Goal: Information Seeking & Learning: Learn about a topic

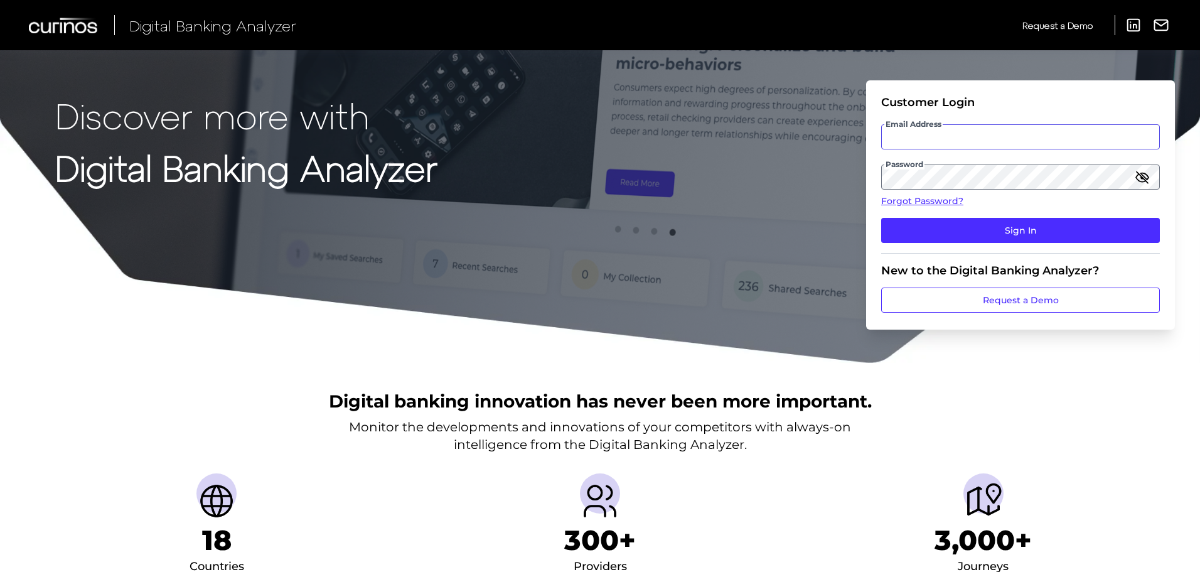
type input "[PERSON_NAME][EMAIL_ADDRESS][PERSON_NAME][DOMAIN_NAME]"
click at [935, 141] on input "[PERSON_NAME][EMAIL_ADDRESS][PERSON_NAME][DOMAIN_NAME]" at bounding box center [1020, 136] width 279 height 25
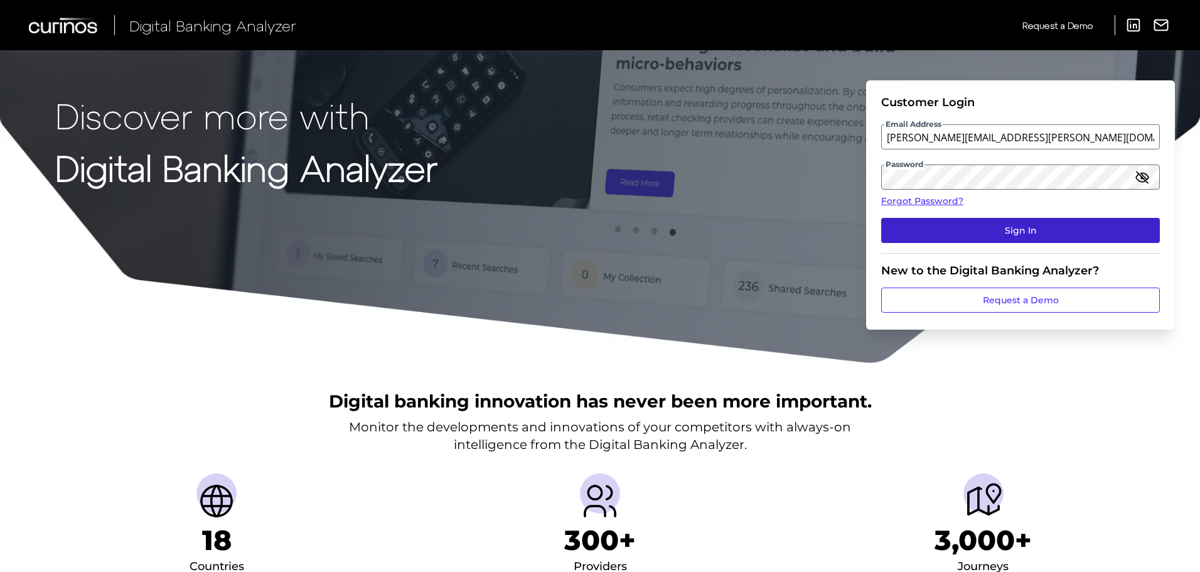
click at [897, 235] on button "Sign In" at bounding box center [1020, 230] width 279 height 25
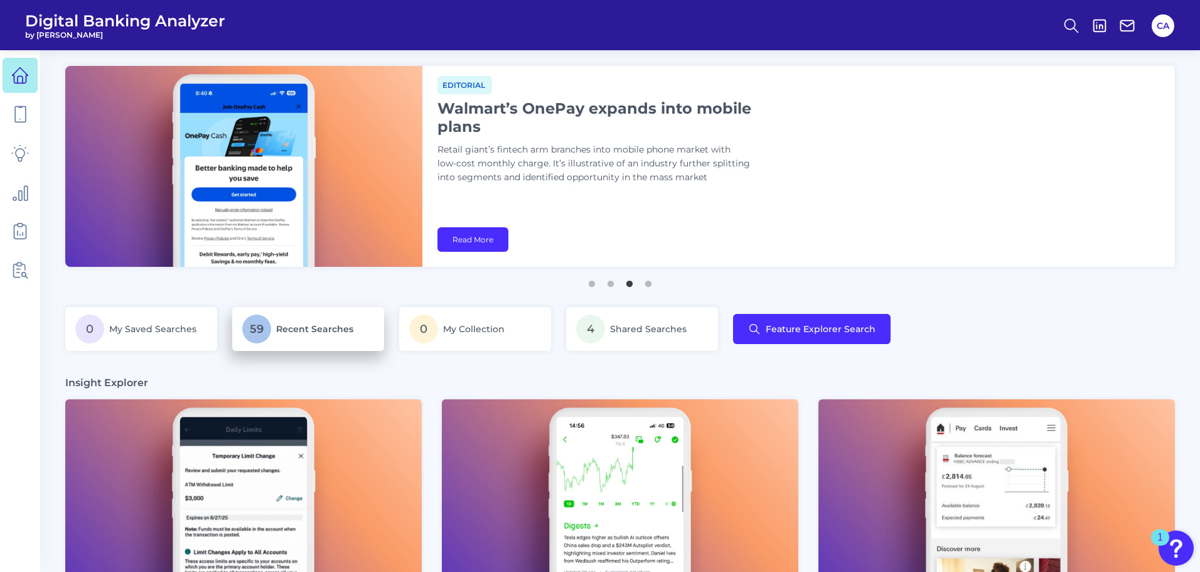
click at [322, 336] on p "59 Recent Searches" at bounding box center [308, 328] width 132 height 29
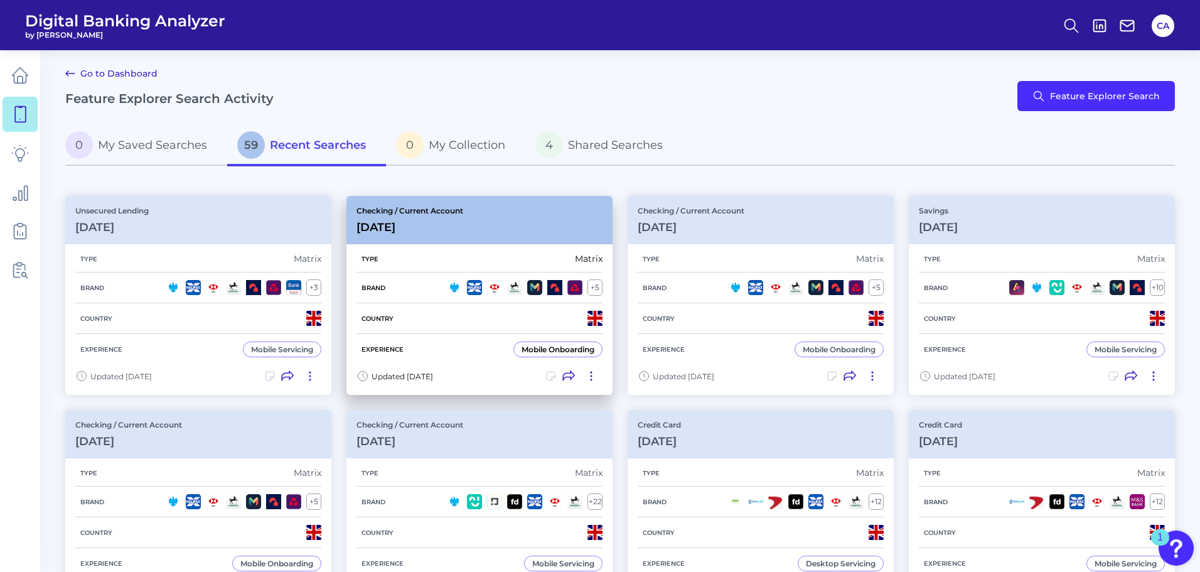
click at [543, 224] on div "Checking / Current Account [DATE]" at bounding box center [479, 220] width 266 height 48
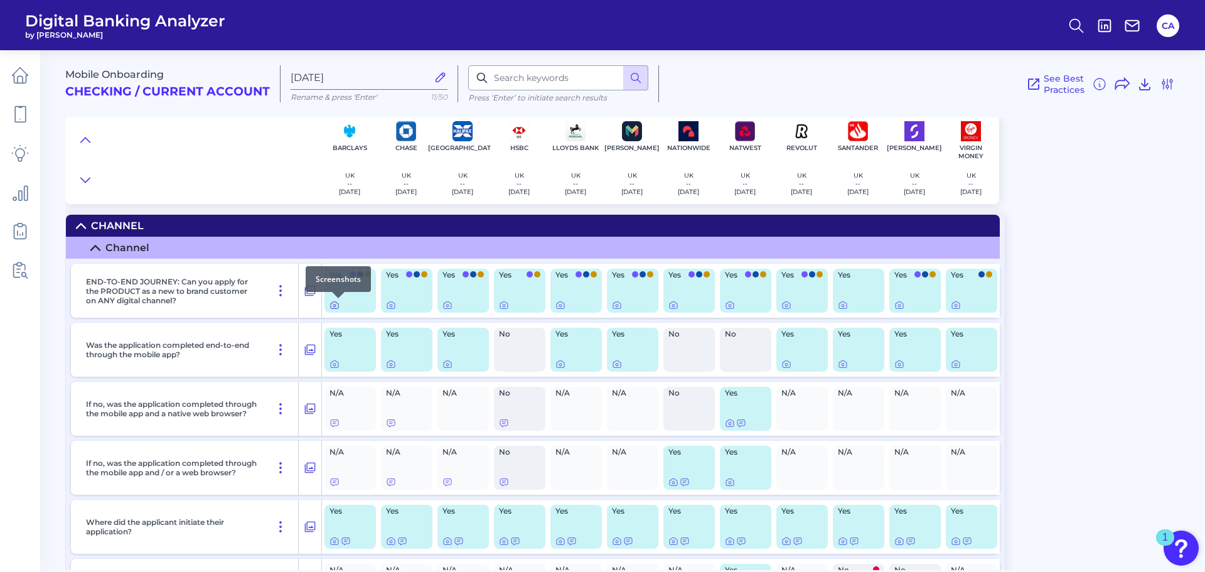
click at [338, 307] on icon at bounding box center [335, 305] width 8 height 7
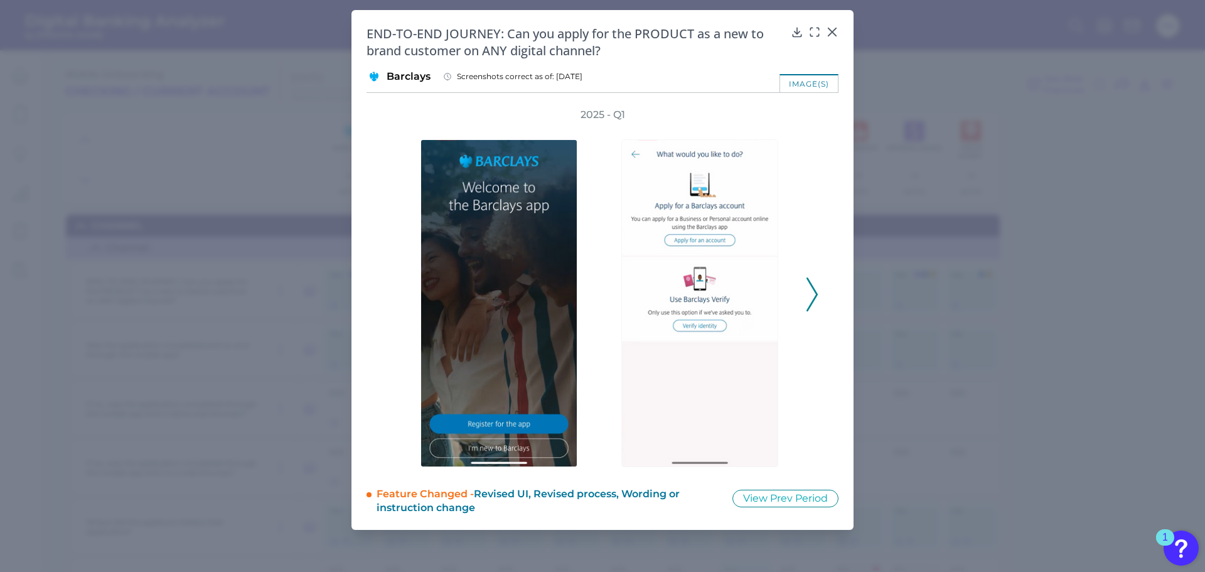
click at [816, 287] on icon at bounding box center [811, 294] width 11 height 34
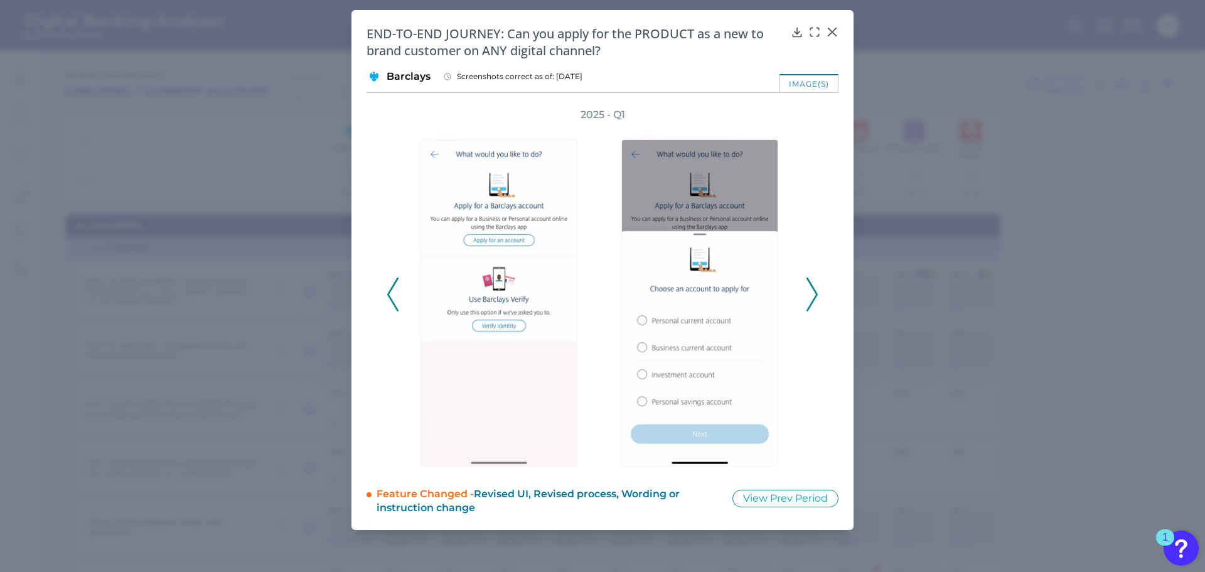
click at [816, 288] on icon at bounding box center [811, 294] width 11 height 34
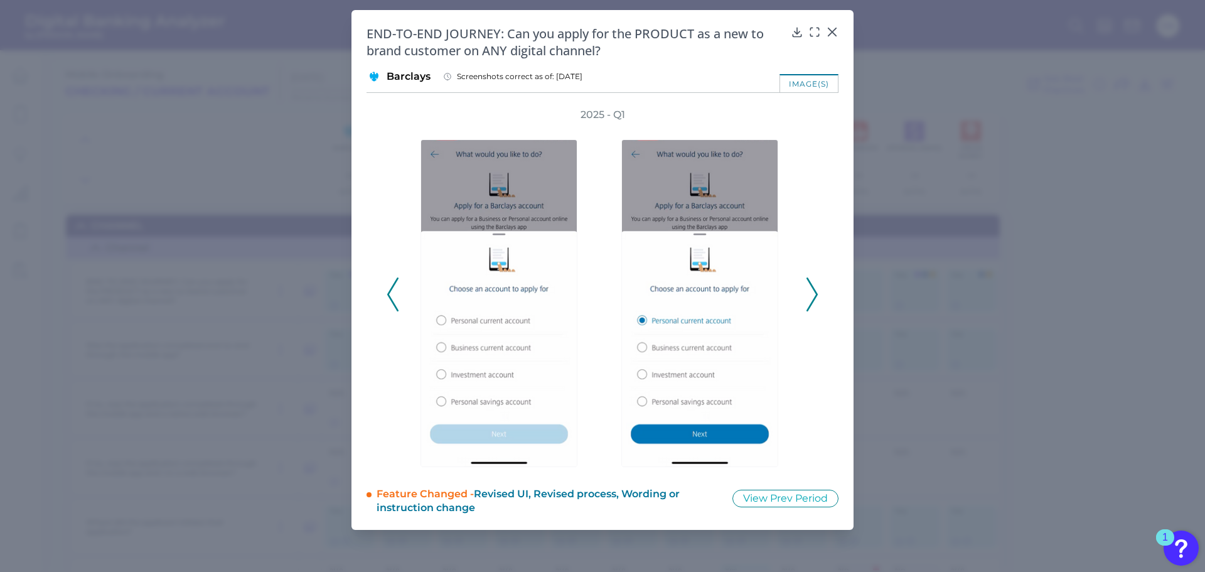
click at [816, 288] on icon at bounding box center [811, 294] width 11 height 34
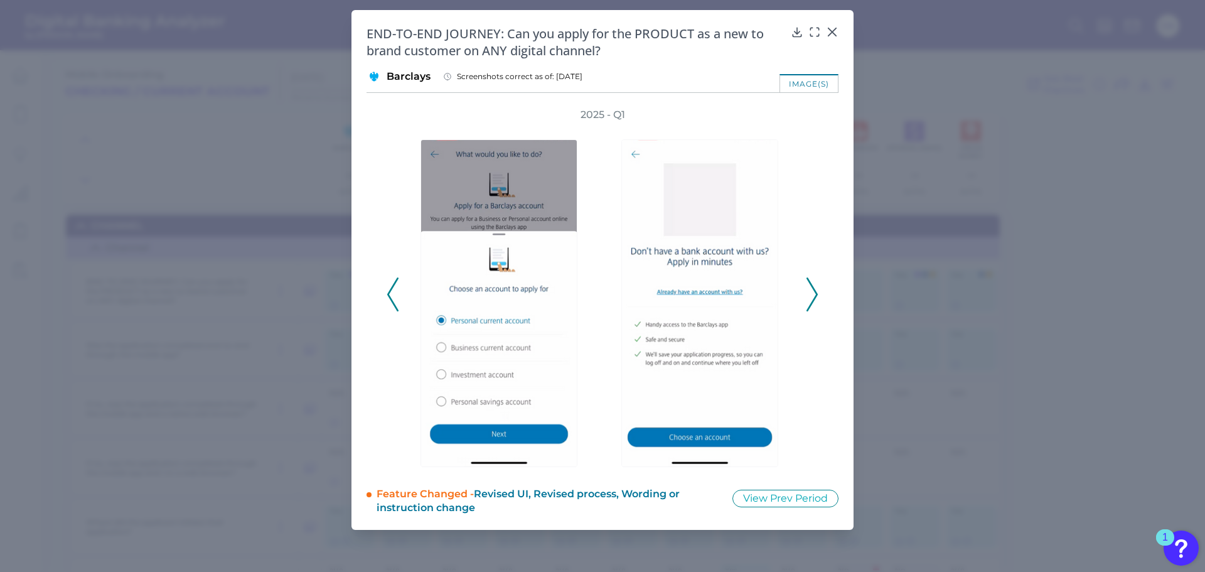
click at [816, 288] on icon at bounding box center [811, 294] width 11 height 34
click at [833, 31] on icon at bounding box center [832, 32] width 8 height 8
